Goal: Find specific page/section

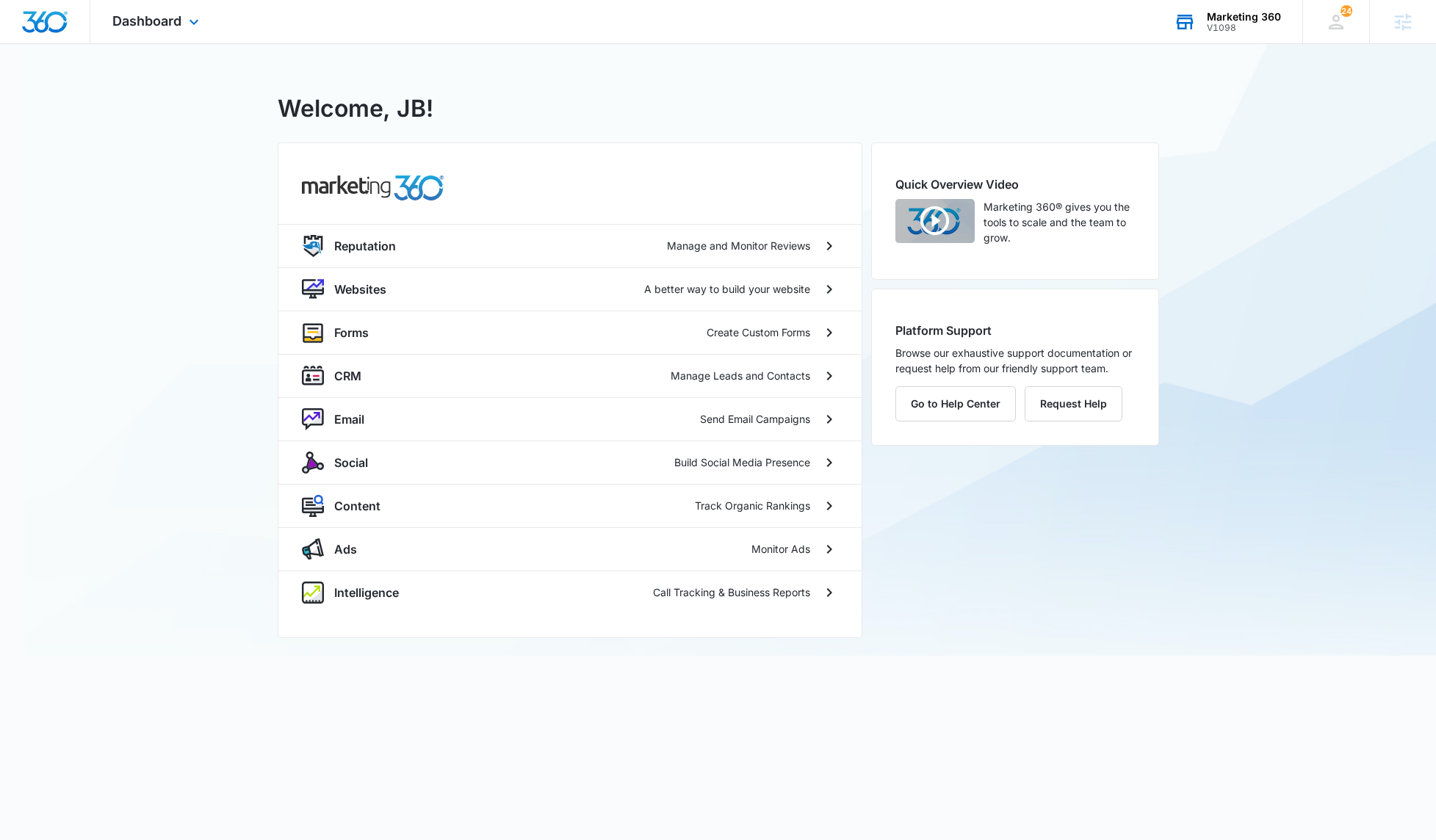
click at [1241, 23] on div "V1098" at bounding box center [1244, 28] width 74 height 11
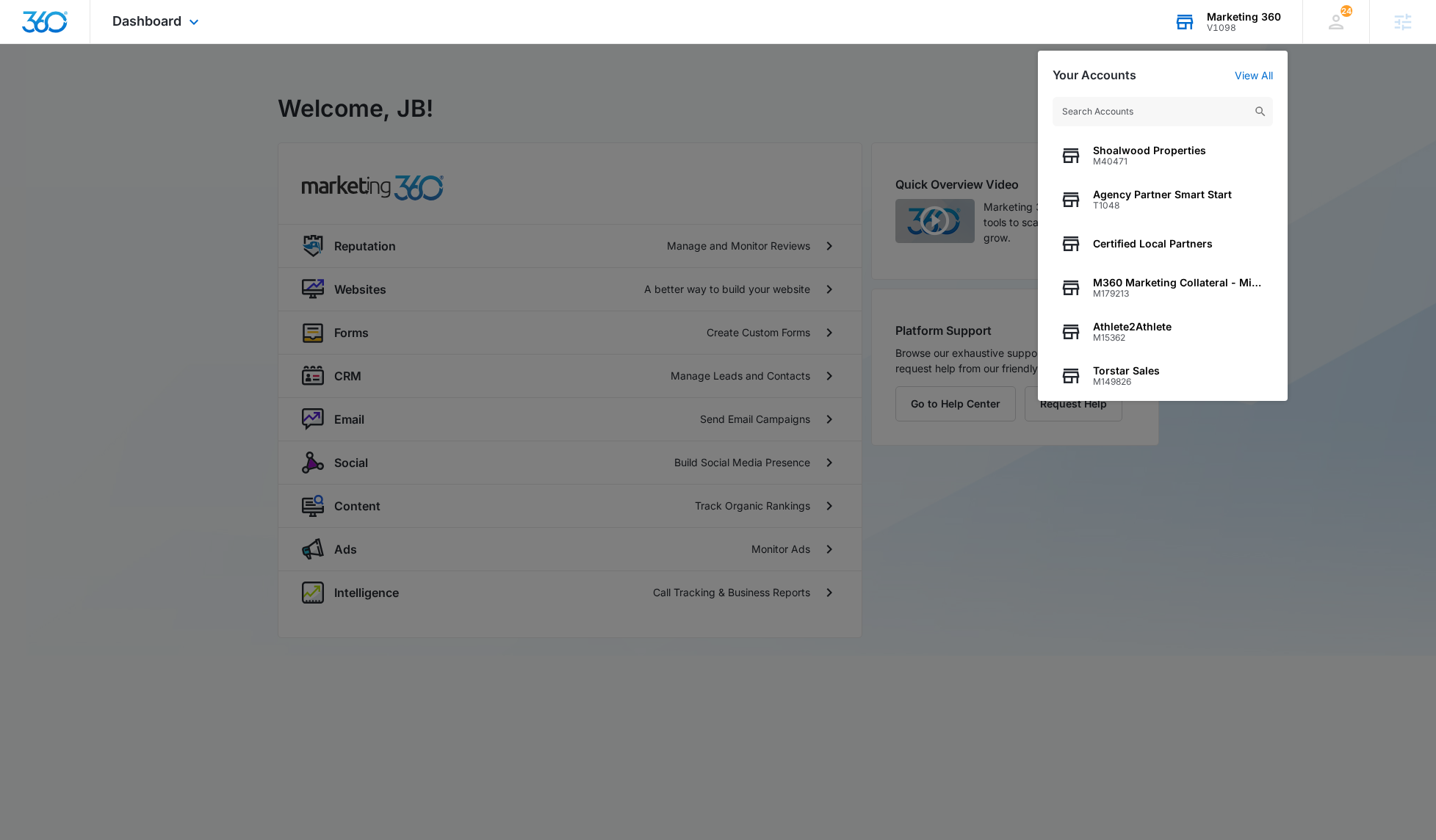
click at [1150, 107] on input "text" at bounding box center [1162, 111] width 220 height 29
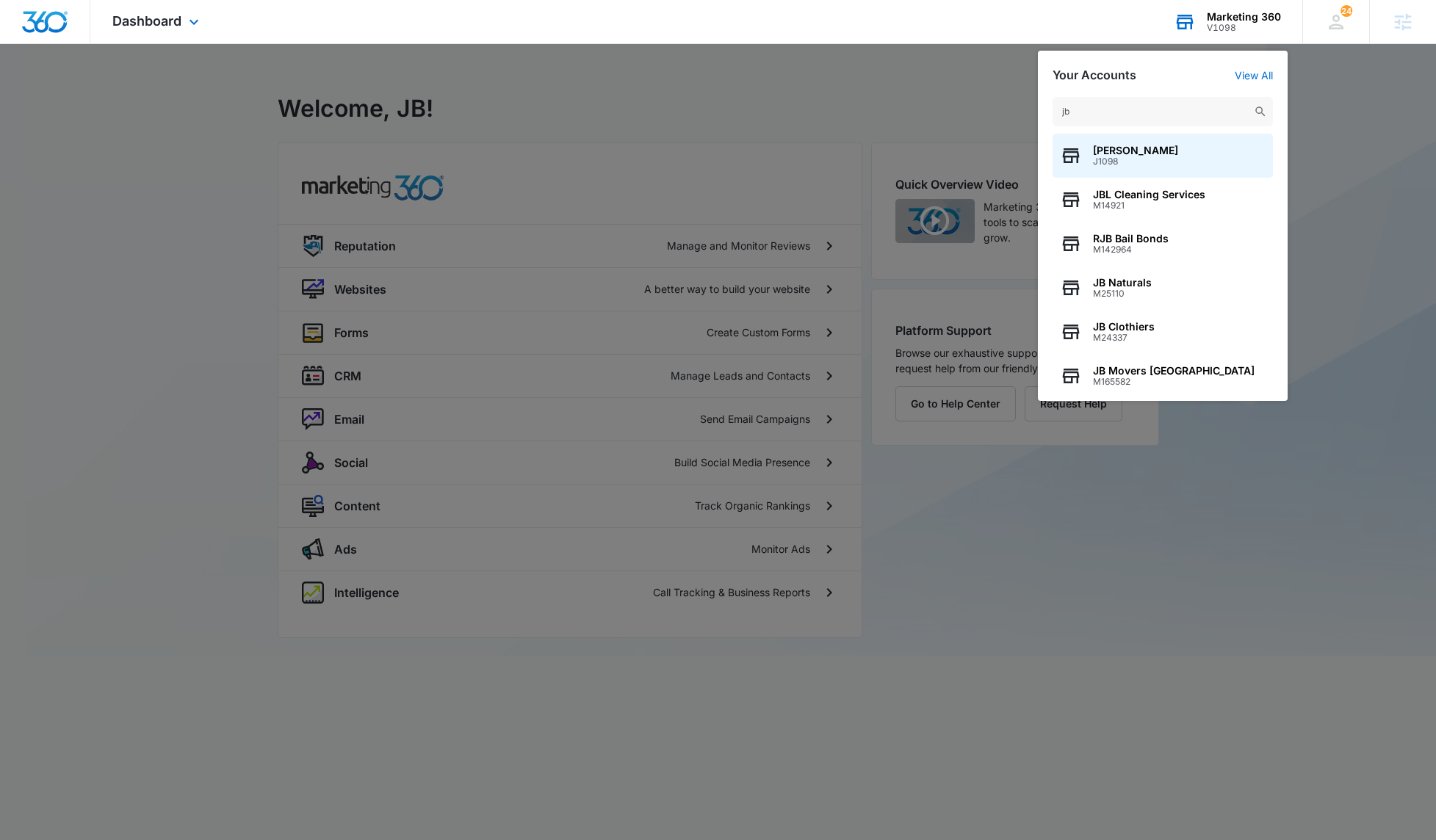
type input "j"
click at [1073, 115] on input "testing" at bounding box center [1162, 111] width 220 height 29
click at [1060, 111] on input "testing" at bounding box center [1162, 111] width 220 height 29
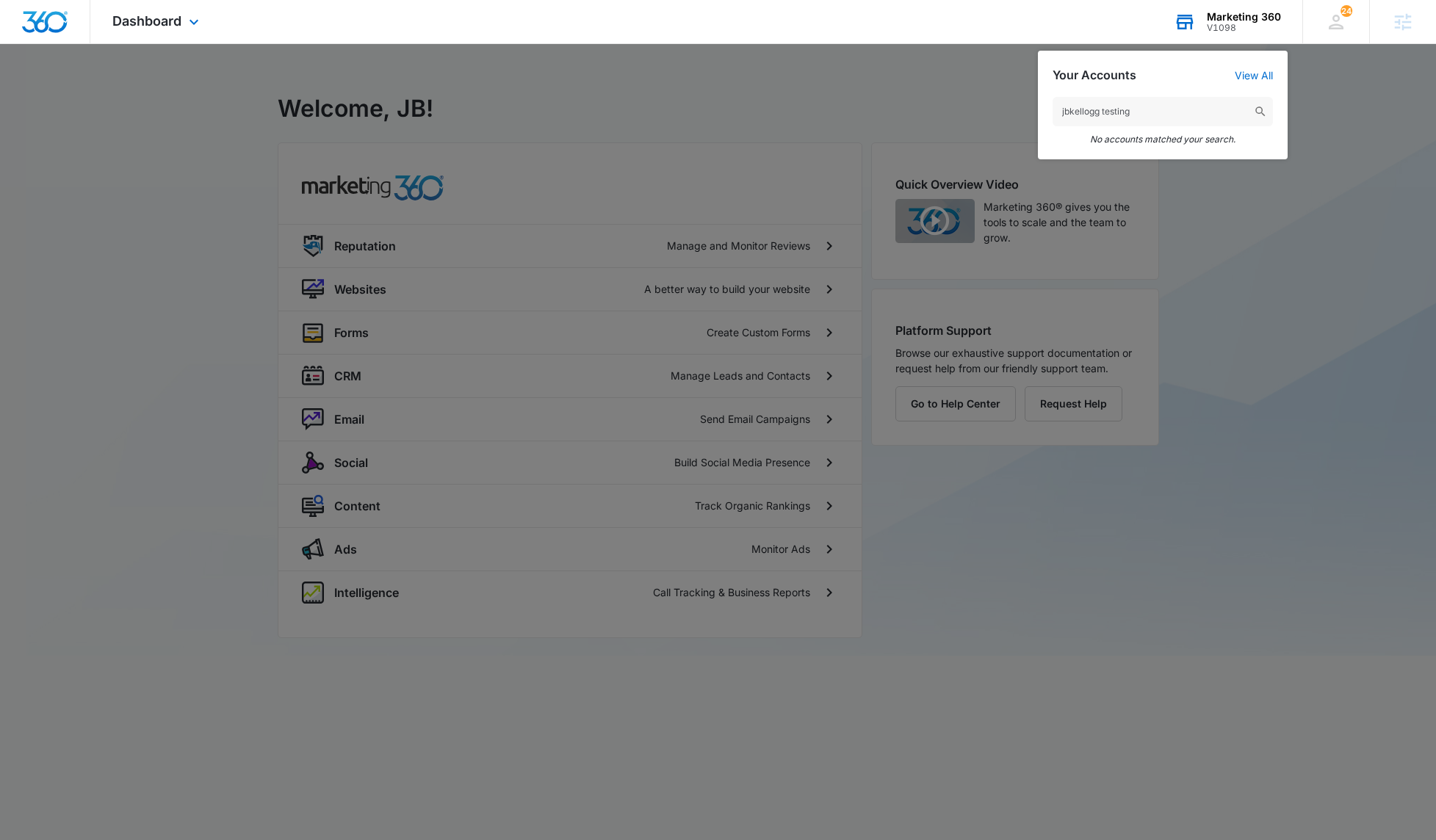
drag, startPoint x: 1138, startPoint y: 112, endPoint x: 1050, endPoint y: 114, distance: 88.0
click at [1050, 114] on div "jbkellogg testing No accounts matched your search." at bounding box center [1163, 120] width 249 height 77
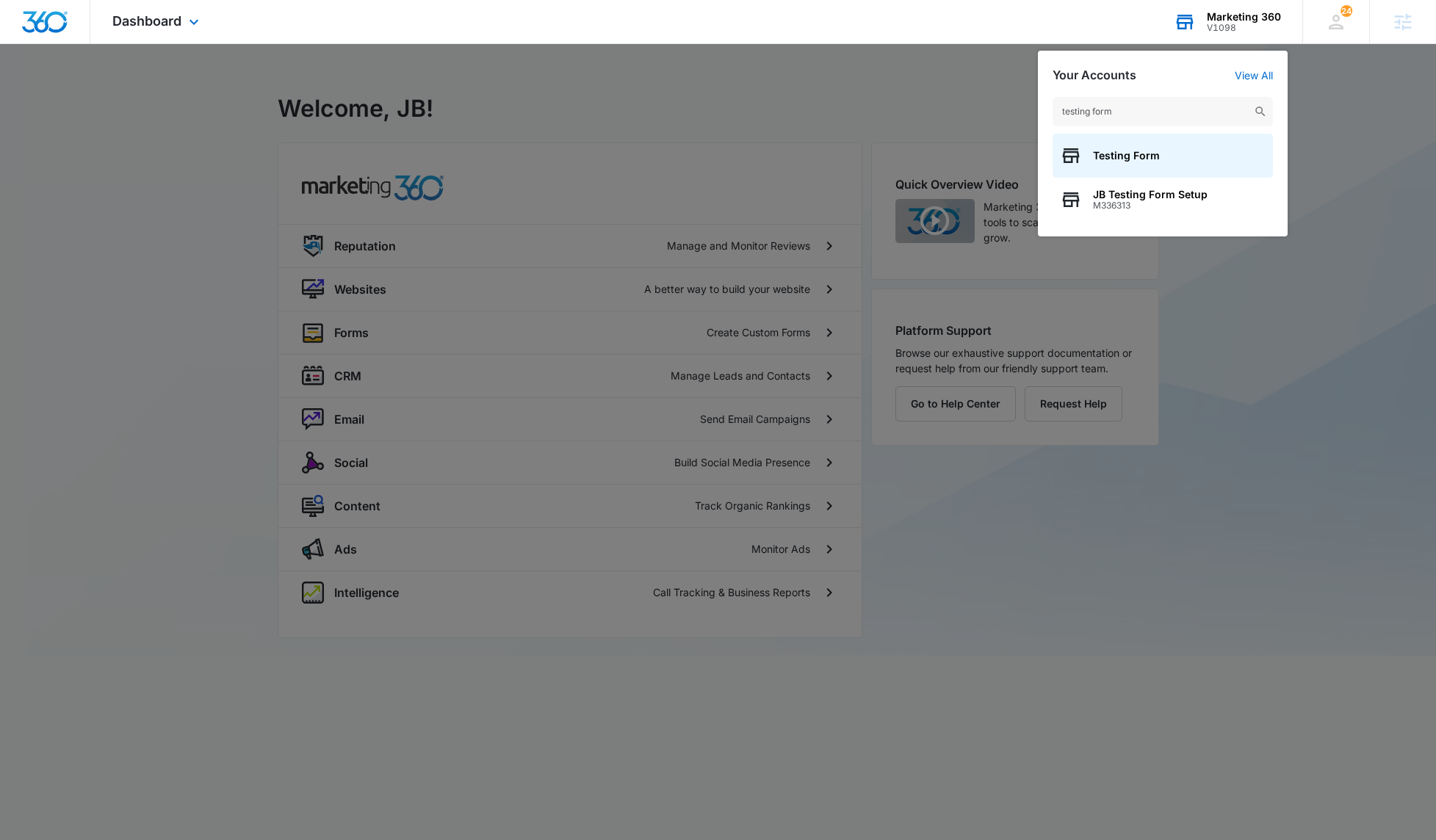
click at [1094, 114] on input "testing form" at bounding box center [1162, 111] width 220 height 29
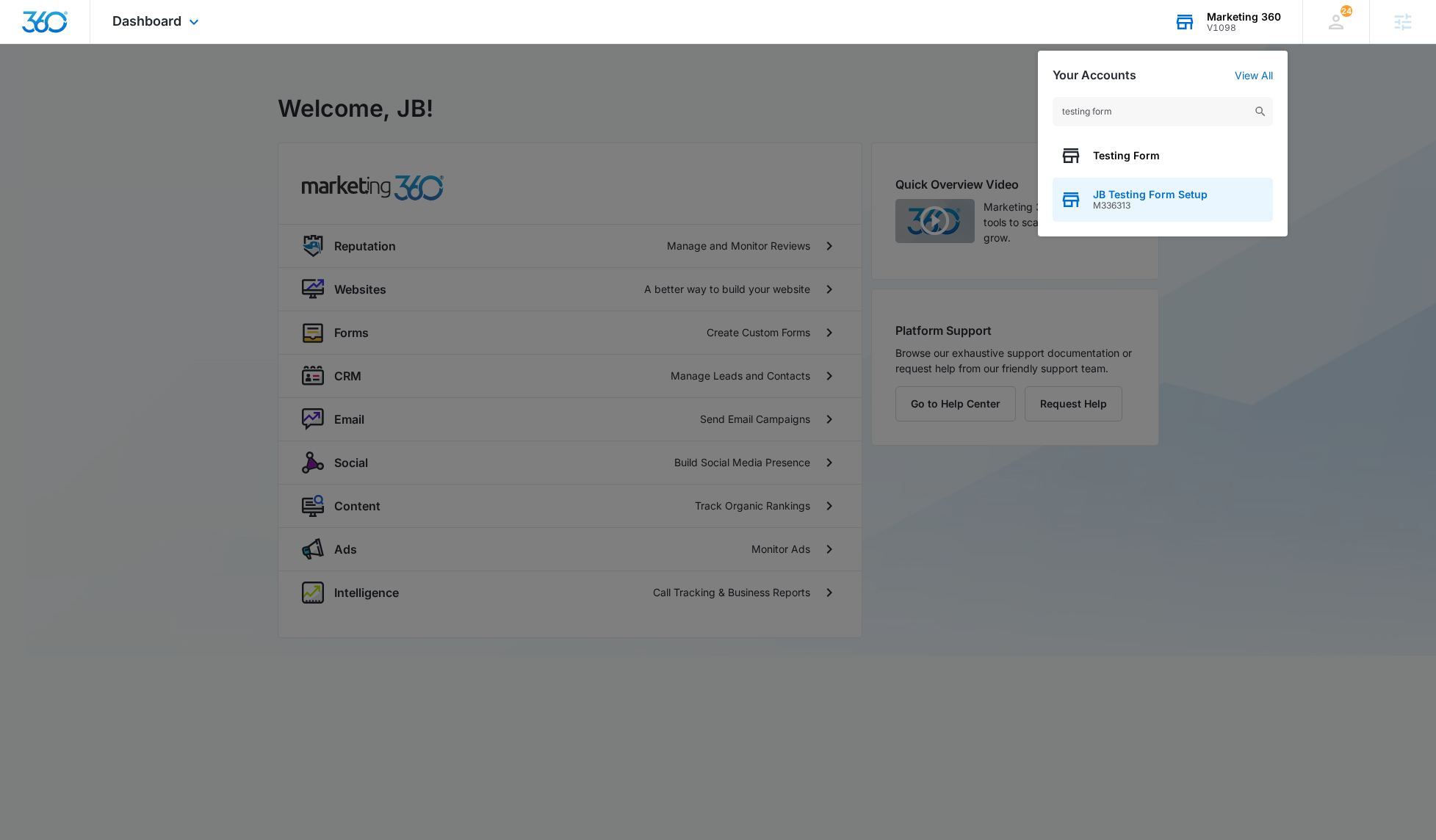
type input "testing form"
click at [1184, 202] on span "M336313" at bounding box center [1150, 206] width 115 height 11
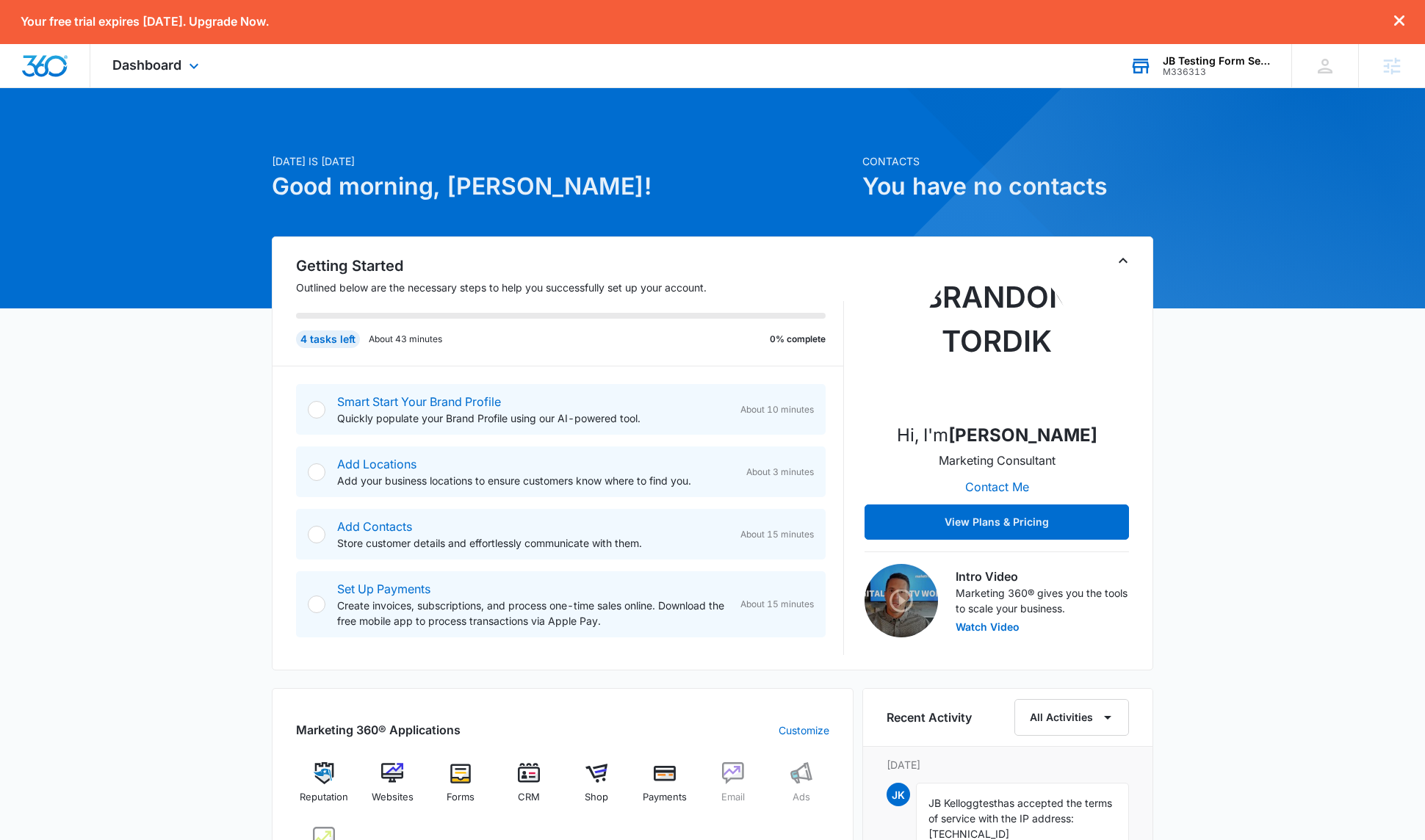
click at [1219, 318] on div "Today is Friday, August 15th Good morning, JB! Contacts You have no contacts Ge…" at bounding box center [712, 742] width 1425 height 1272
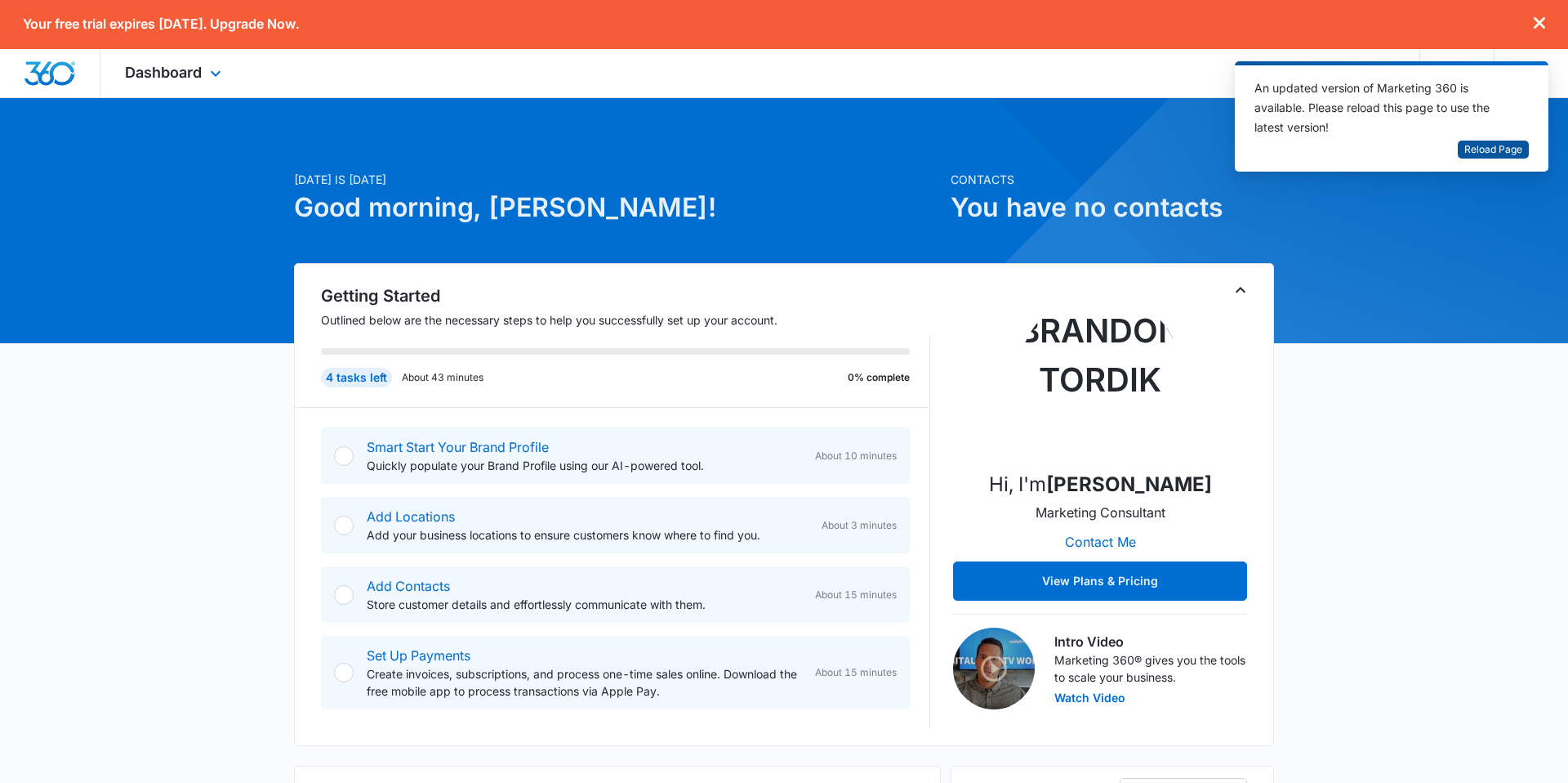
click at [1487, 151] on span "Reload Page" at bounding box center [1492, 151] width 58 height 16
